Goal: Task Accomplishment & Management: Complete application form

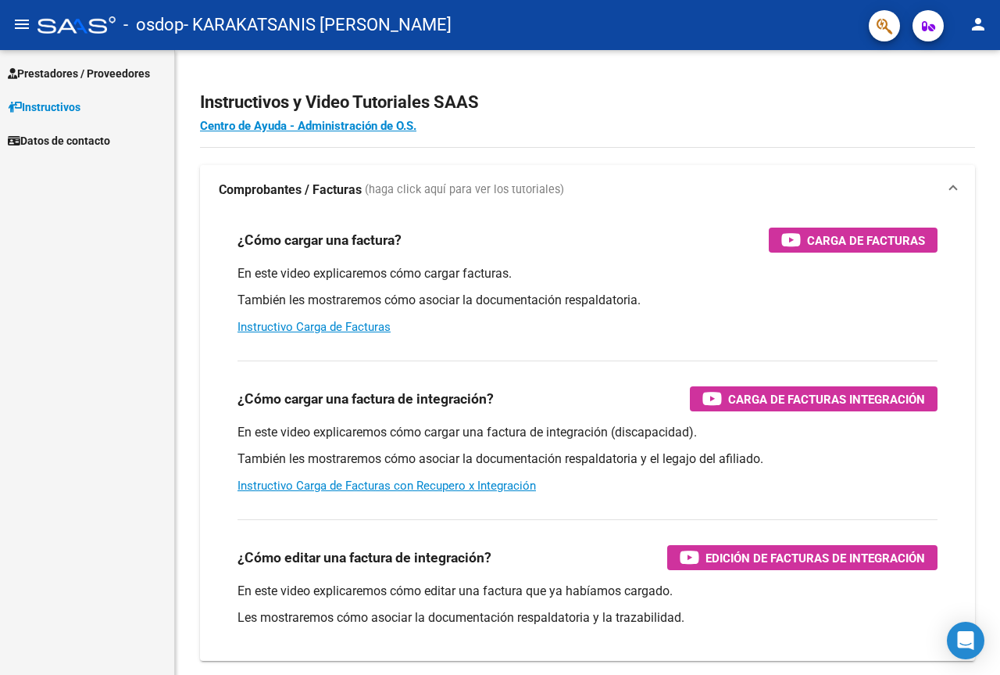
click at [96, 76] on span "Prestadores / Proveedores" at bounding box center [79, 73] width 142 height 17
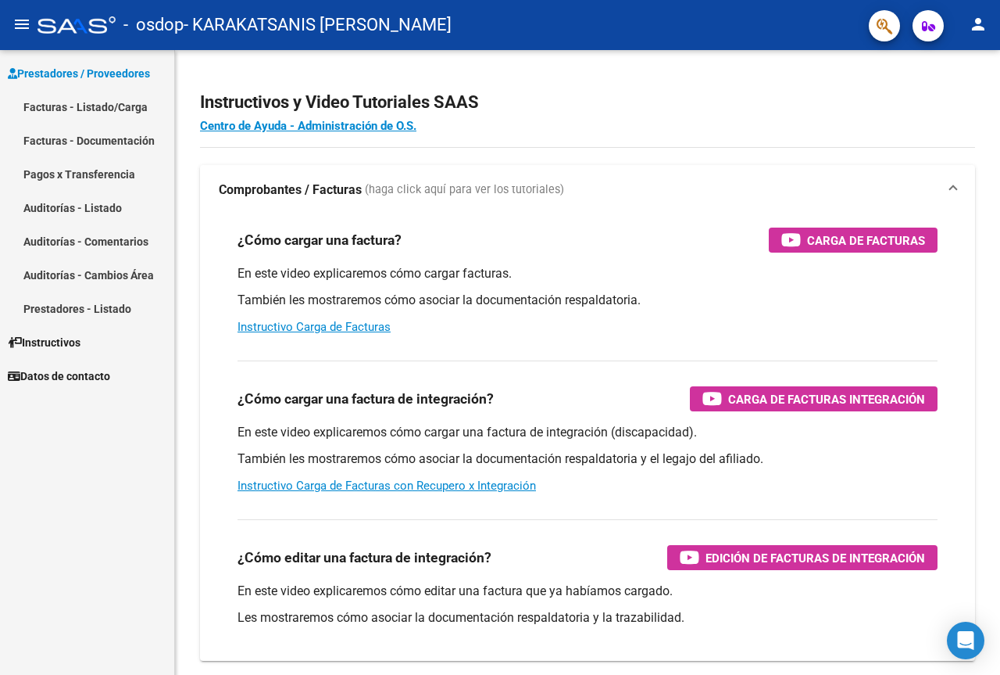
click at [121, 106] on link "Facturas - Listado/Carga" at bounding box center [87, 107] width 174 height 34
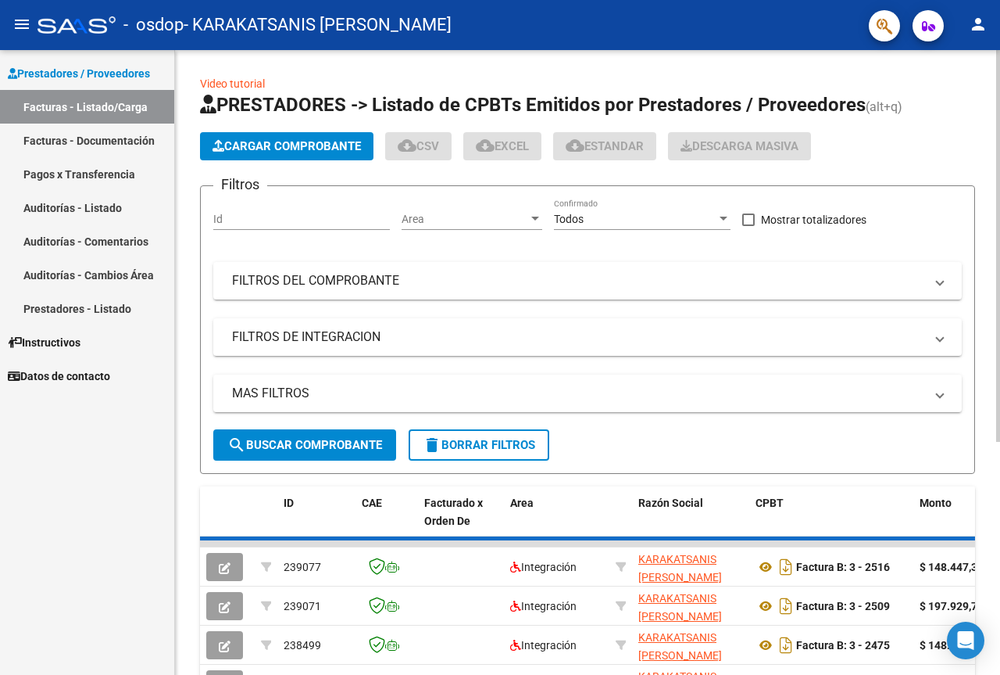
click at [284, 141] on span "Cargar Comprobante" at bounding box center [287, 146] width 149 height 14
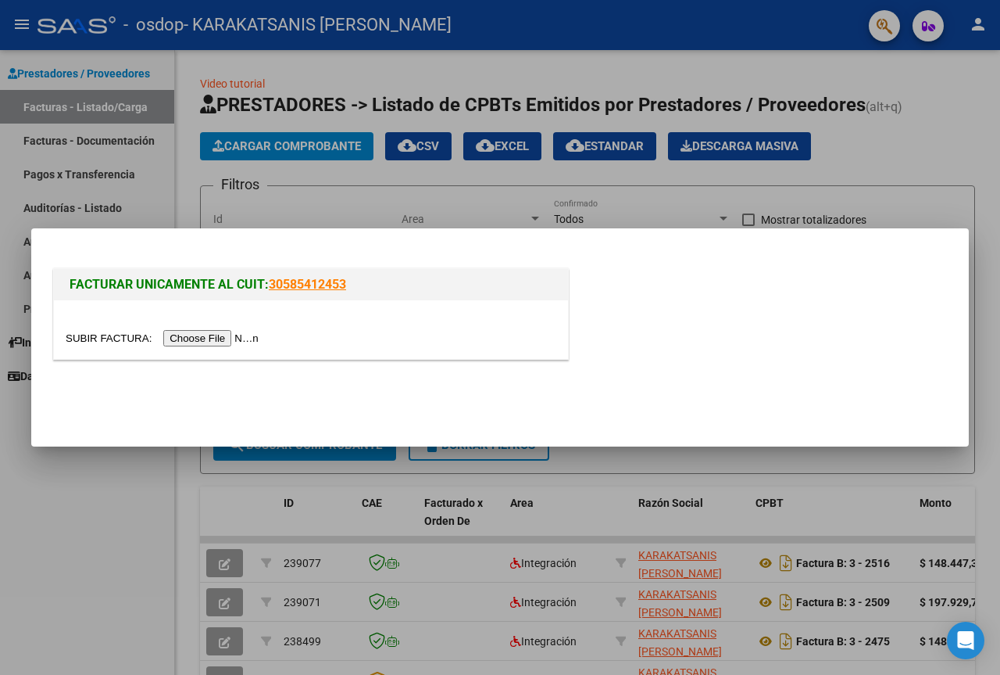
click at [238, 341] on input "file" at bounding box center [165, 338] width 198 height 16
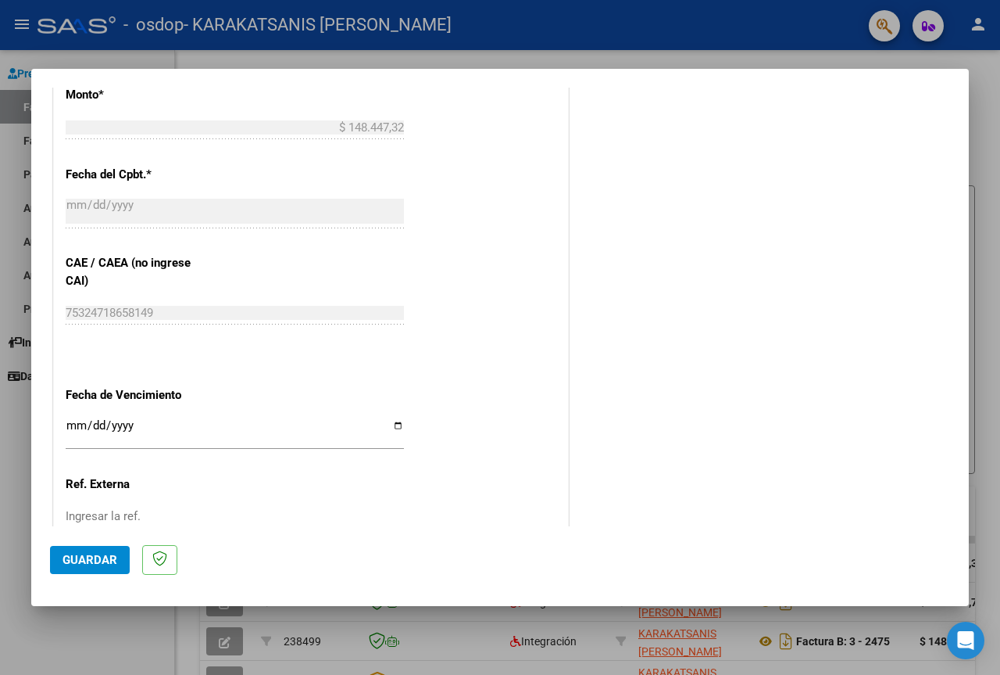
scroll to position [860, 0]
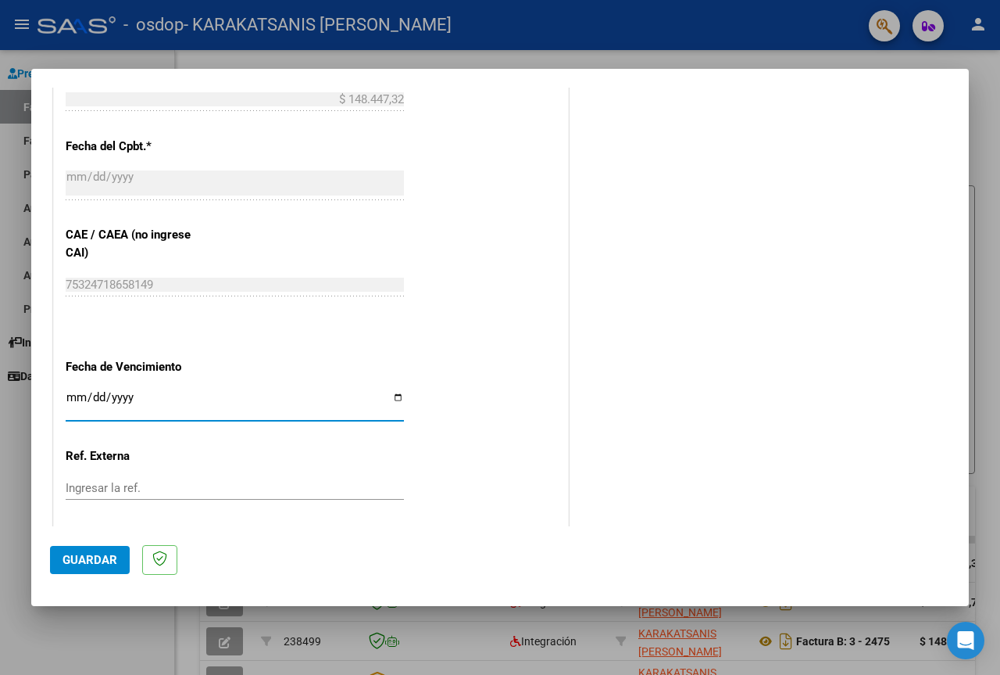
click at [393, 397] on input "Ingresar la fecha" at bounding box center [235, 403] width 338 height 25
type input "[DATE]"
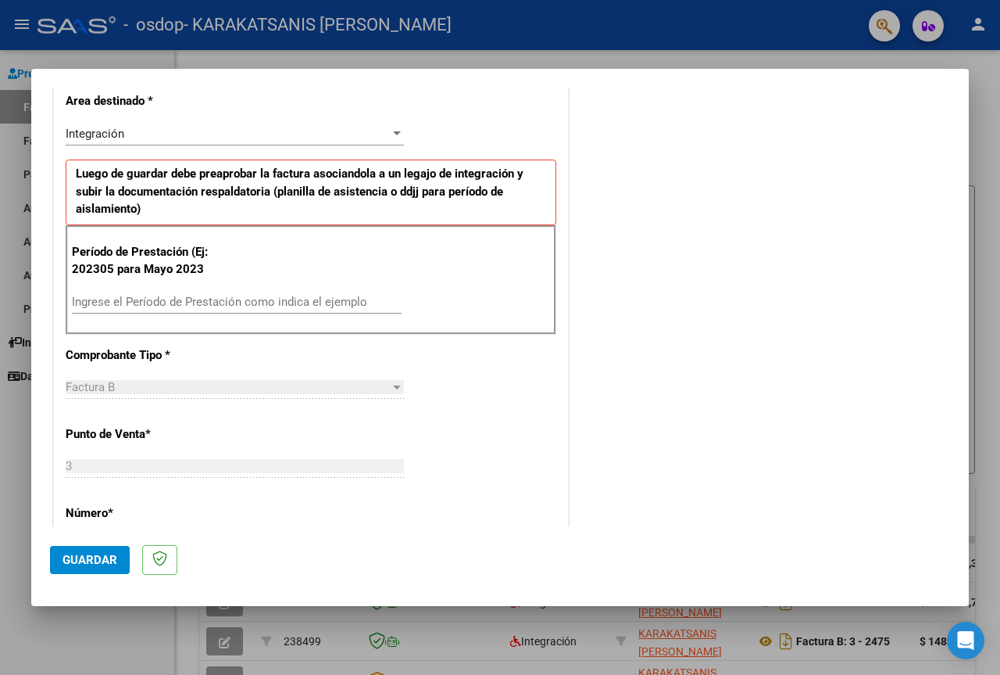
scroll to position [317, 0]
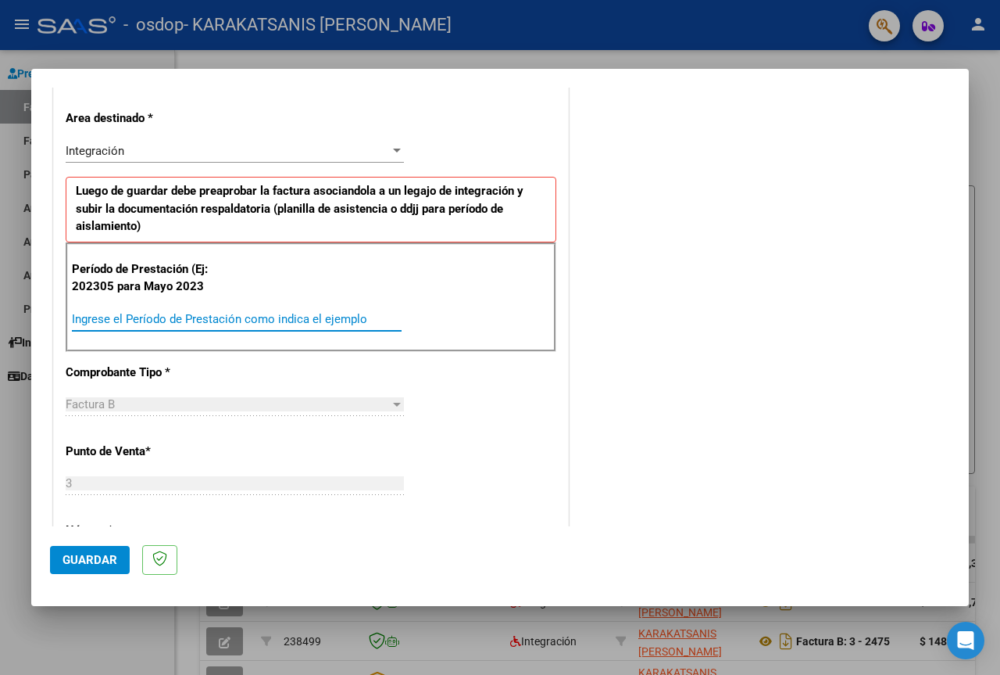
click at [324, 316] on input "Ingrese el Período de Prestación como indica el ejemplo" at bounding box center [237, 319] width 330 height 14
type input "202507"
click at [673, 297] on div "COMENTARIOS Comentarios del Prestador / Gerenciador:" at bounding box center [761, 469] width 378 height 1364
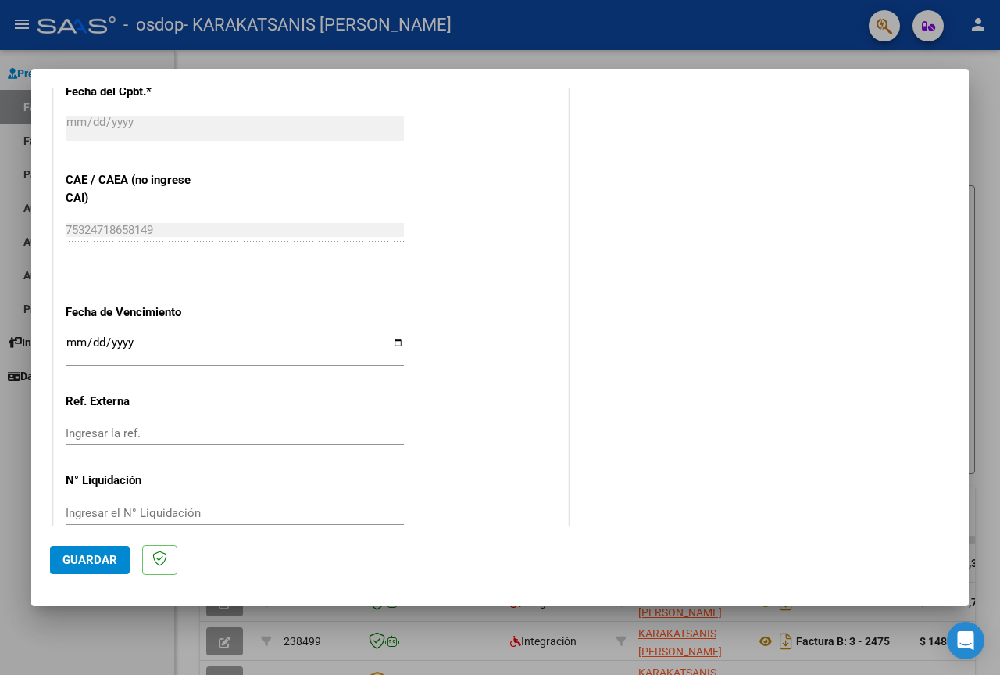
scroll to position [943, 0]
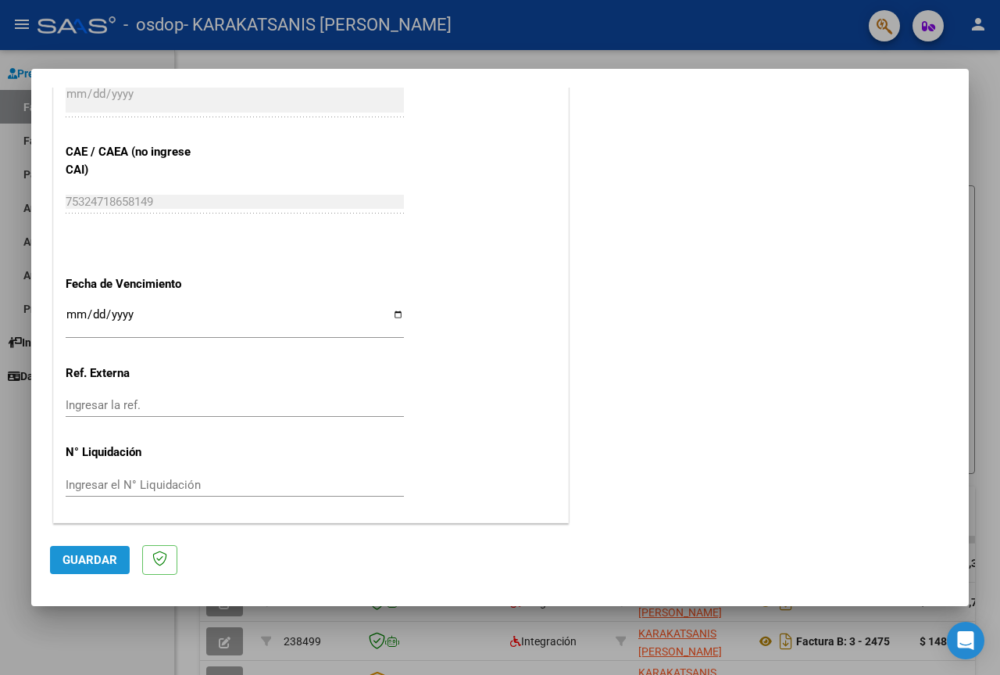
click at [102, 564] on span "Guardar" at bounding box center [90, 560] width 55 height 14
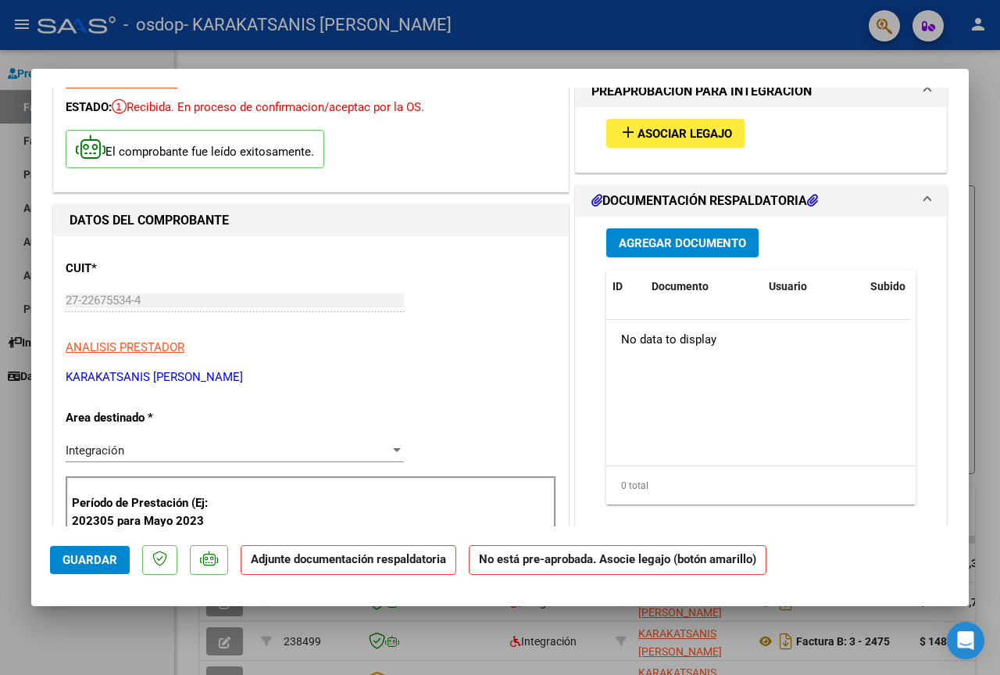
scroll to position [0, 0]
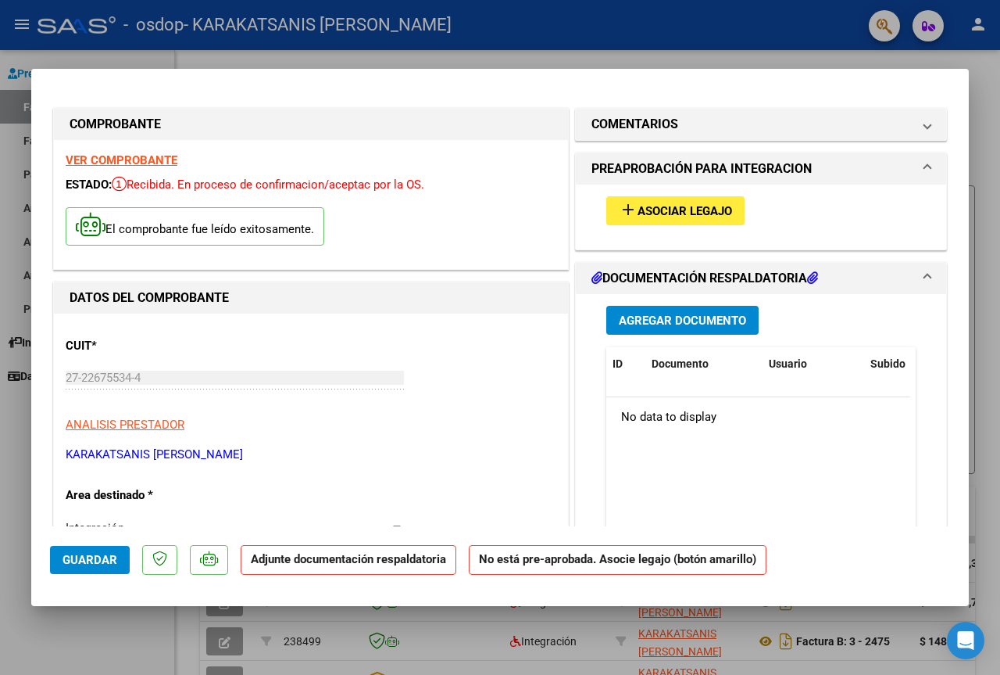
click at [670, 212] on span "Asociar Legajo" at bounding box center [685, 211] width 95 height 14
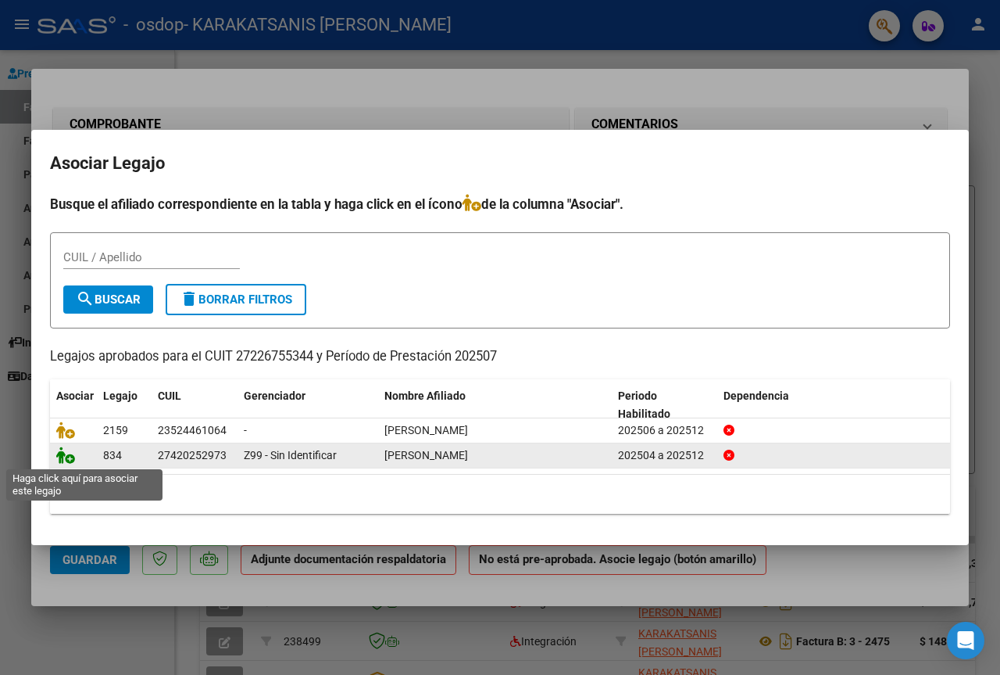
click at [69, 453] on icon at bounding box center [65, 454] width 19 height 17
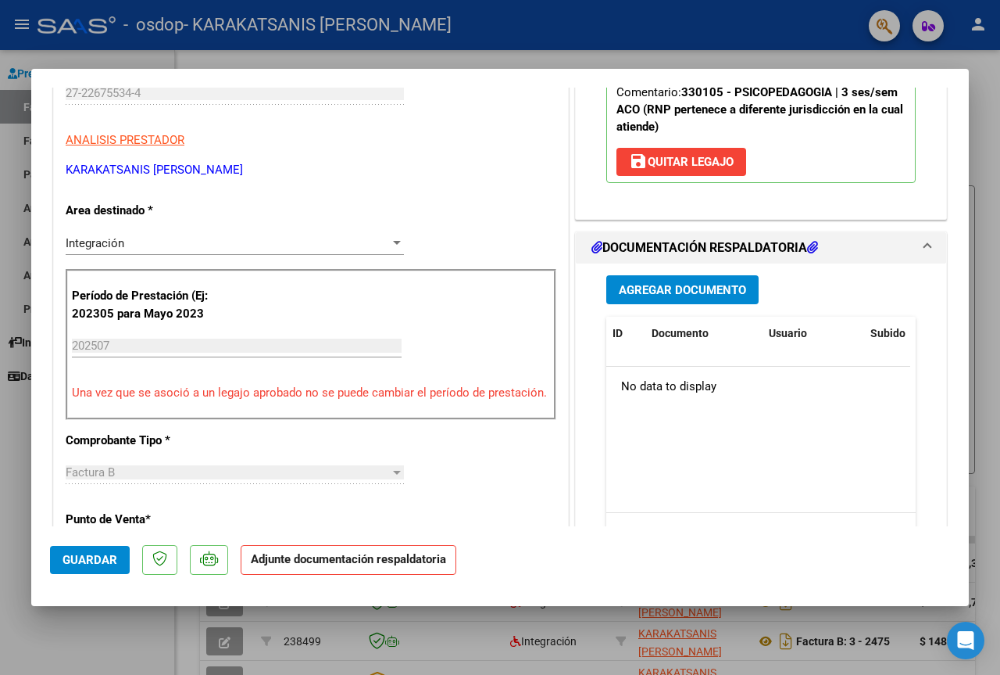
scroll to position [313, 0]
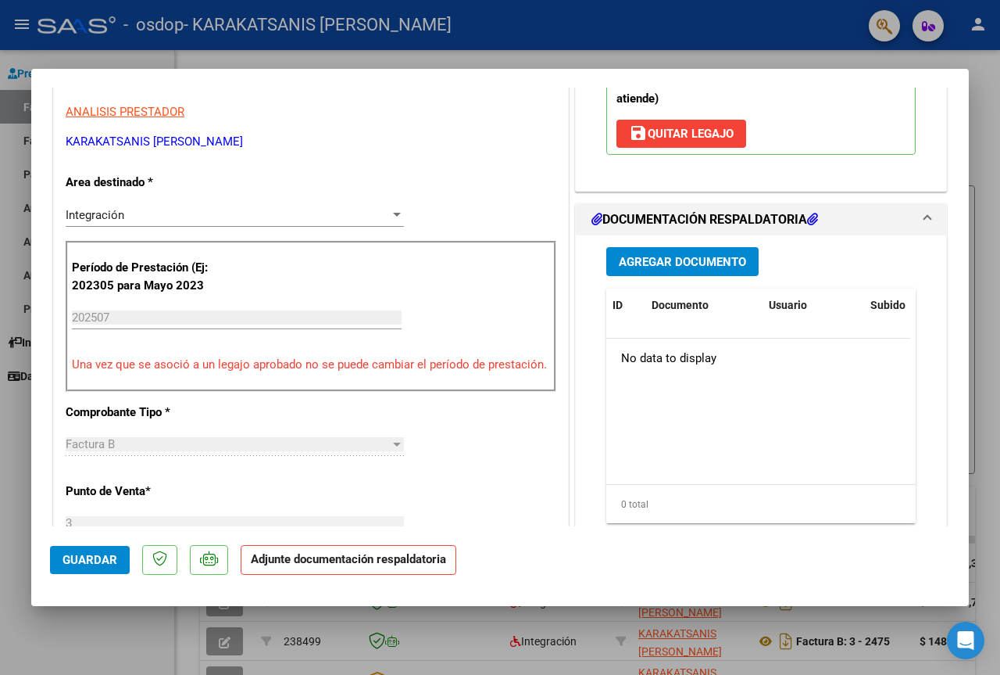
click at [657, 259] on span "Agregar Documento" at bounding box center [682, 262] width 127 height 14
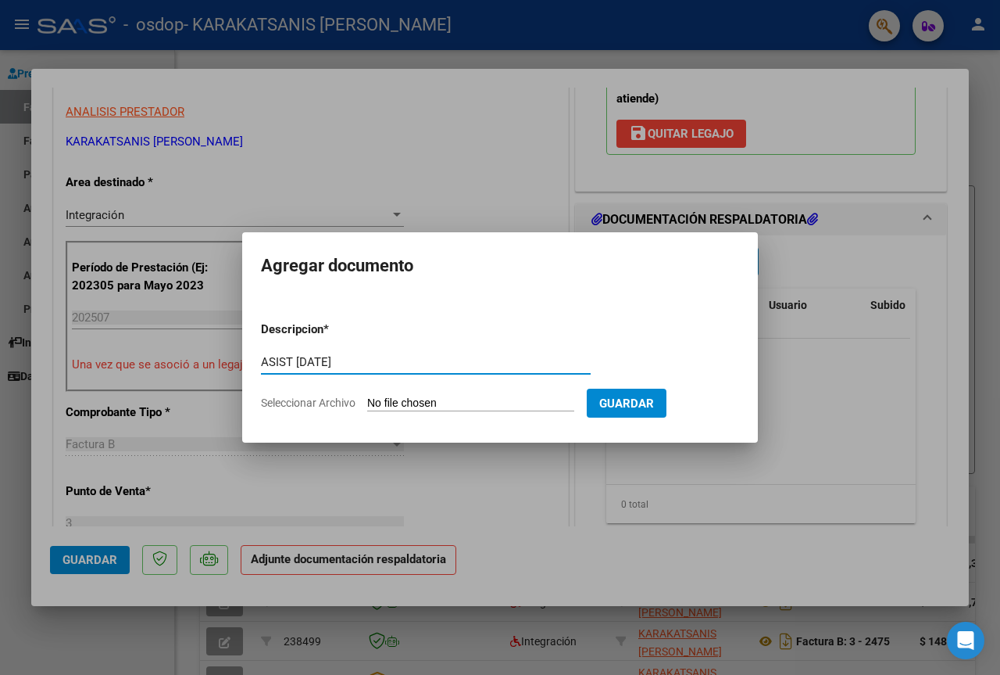
type input "ASIST [DATE]"
click at [490, 396] on input "Seleccionar Archivo" at bounding box center [470, 403] width 207 height 15
type input "C:\fakepath\ASIST [PERSON_NAME].pdf"
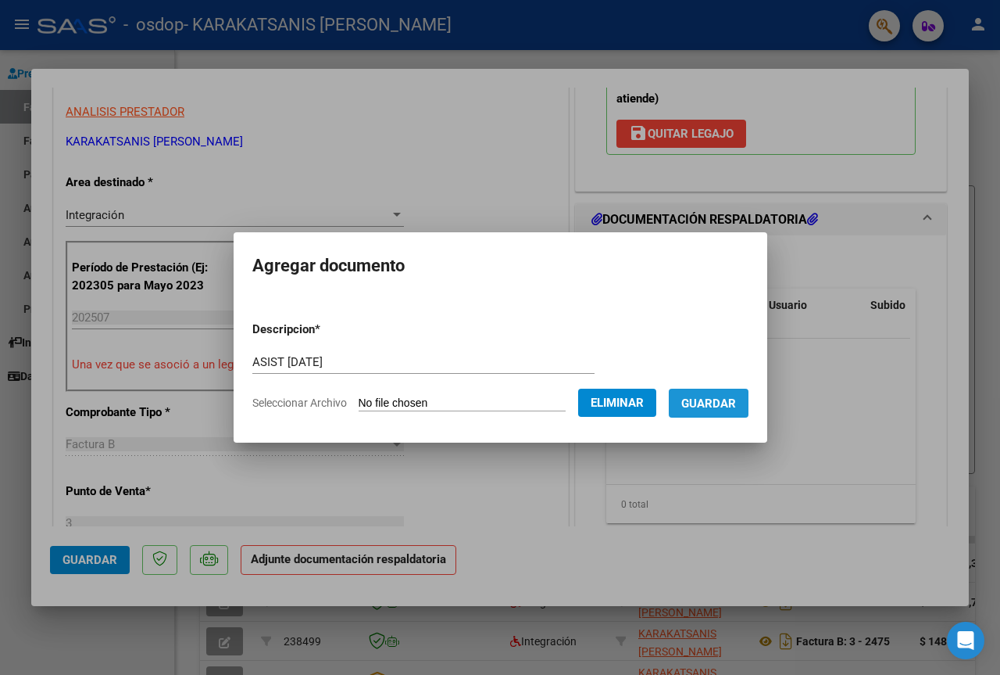
click at [730, 403] on span "Guardar" at bounding box center [709, 403] width 55 height 14
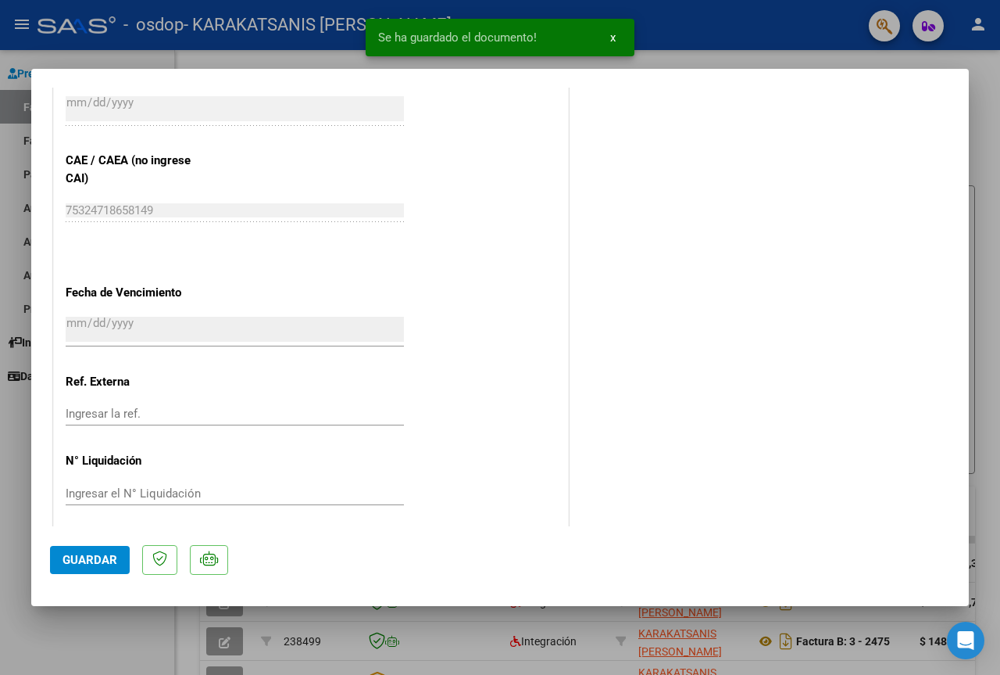
scroll to position [978, 0]
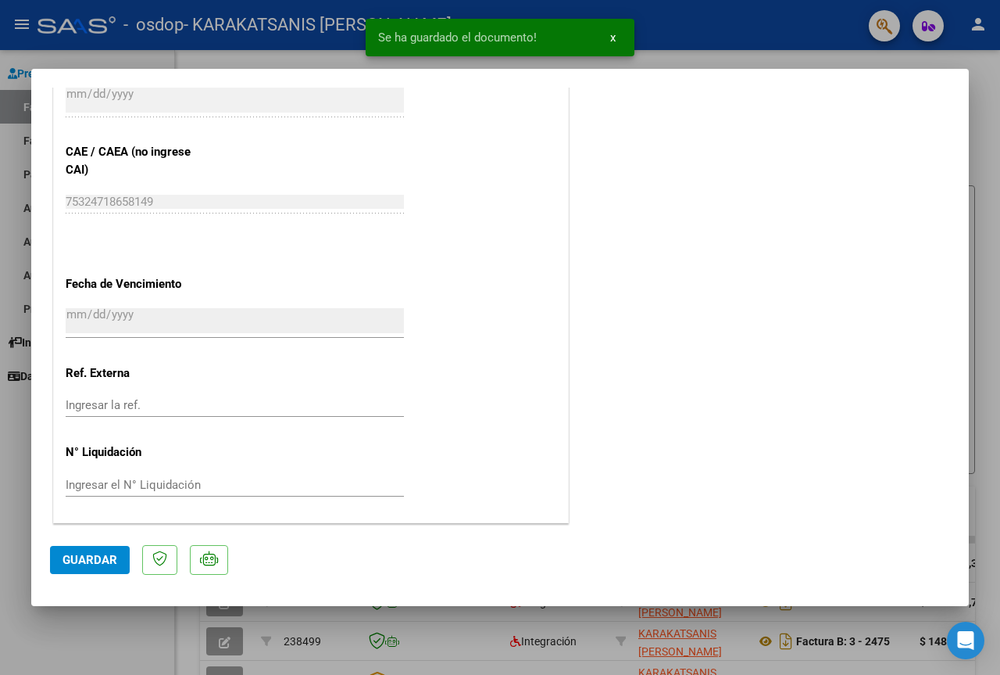
click at [80, 551] on button "Guardar" at bounding box center [90, 560] width 80 height 28
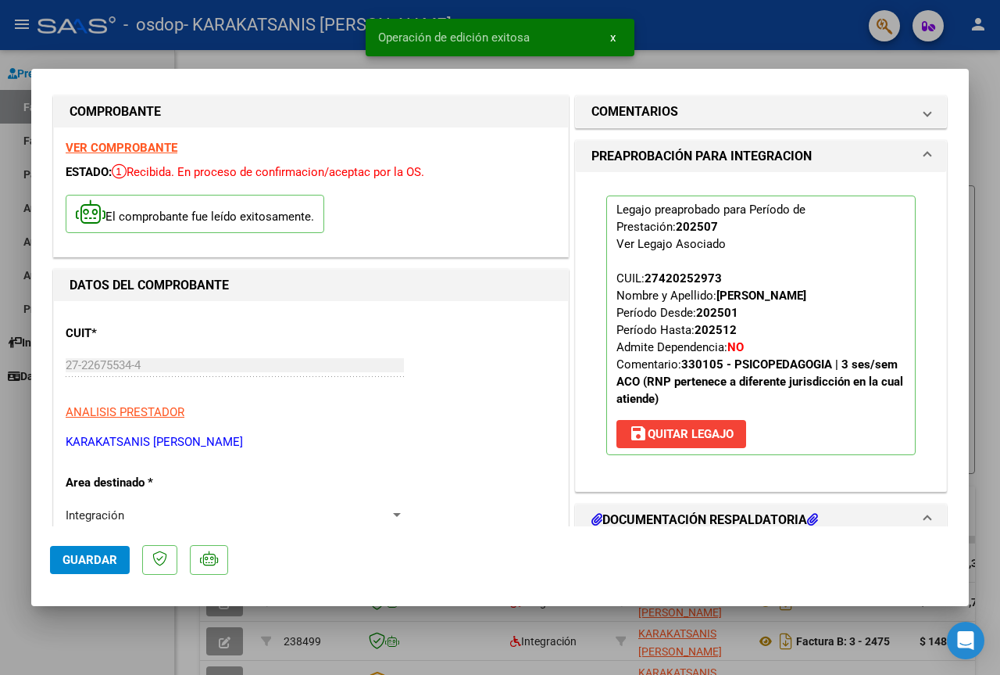
scroll to position [0, 0]
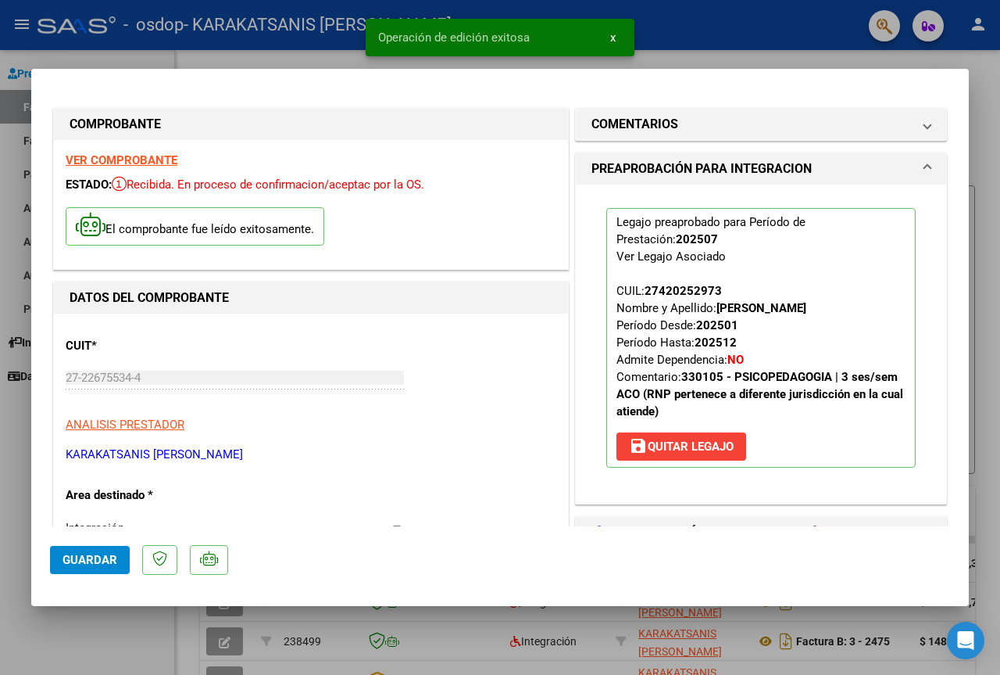
click at [610, 38] on span "x" at bounding box center [612, 37] width 5 height 14
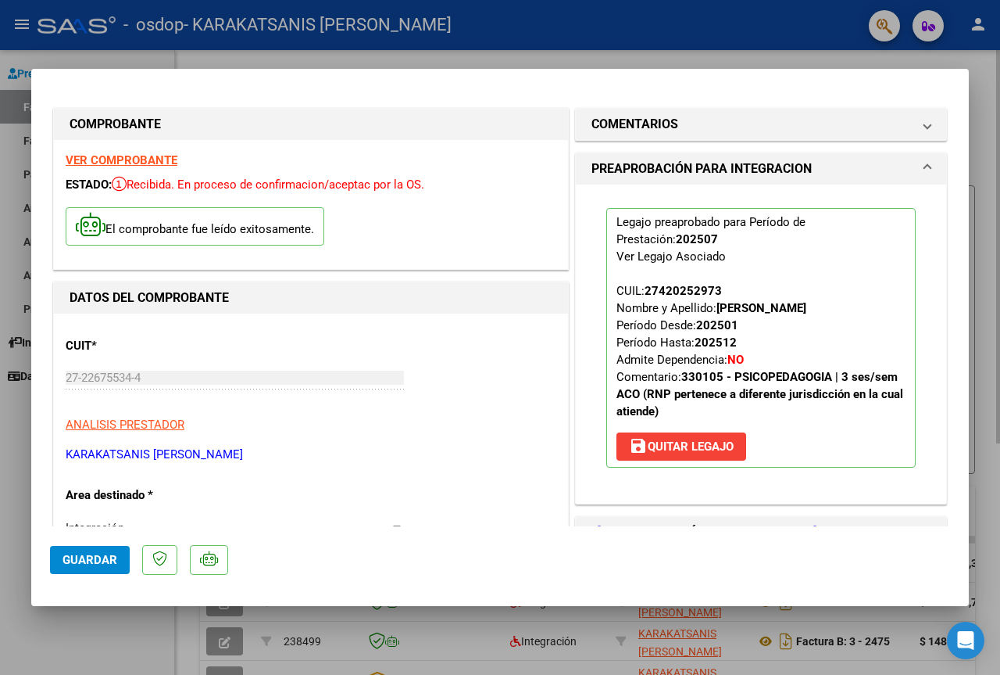
click at [194, 57] on div at bounding box center [500, 337] width 1000 height 675
type input "$ 0,00"
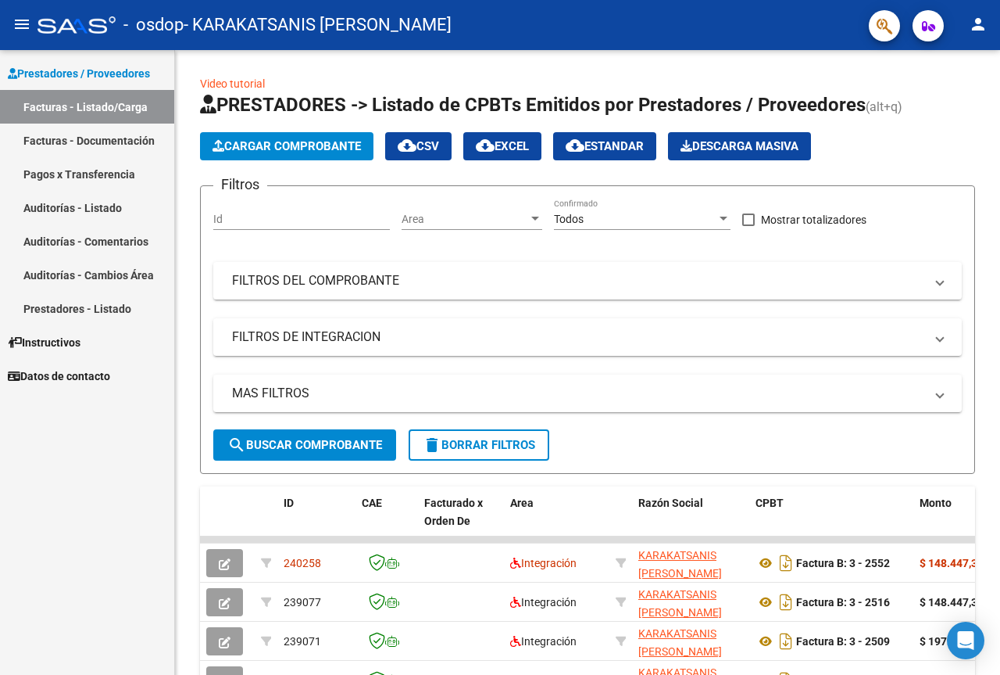
click at [109, 143] on link "Facturas - Documentación" at bounding box center [87, 140] width 174 height 34
